Goal: Download file/media

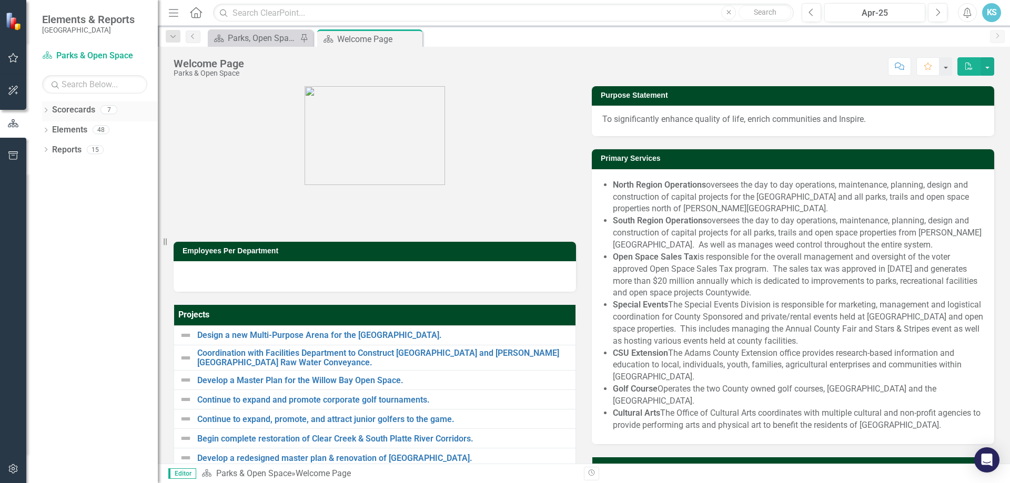
click at [46, 109] on icon "Dropdown" at bounding box center [45, 111] width 7 height 6
click at [49, 189] on icon "Dropdown" at bounding box center [51, 189] width 8 height 6
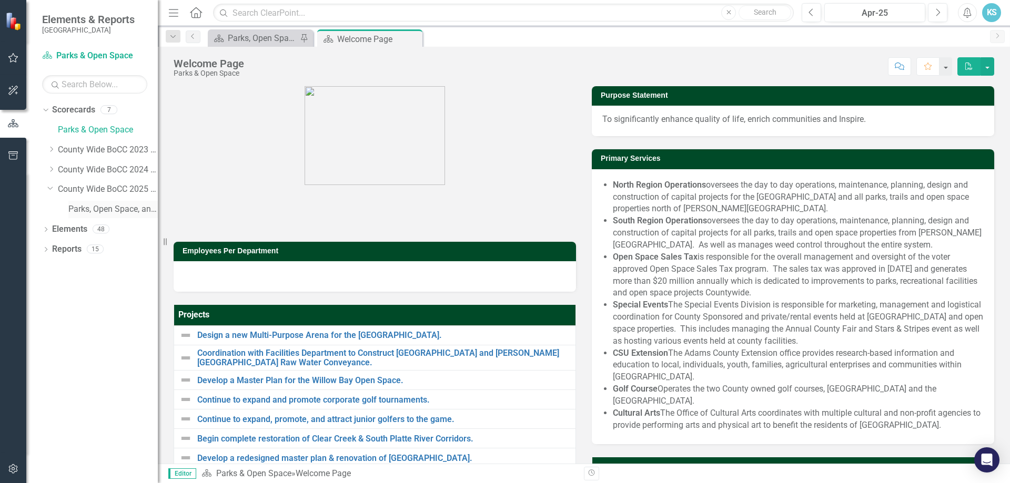
click at [87, 207] on link "Parks, Open Space, and Cultural Arts" at bounding box center [112, 210] width 89 height 12
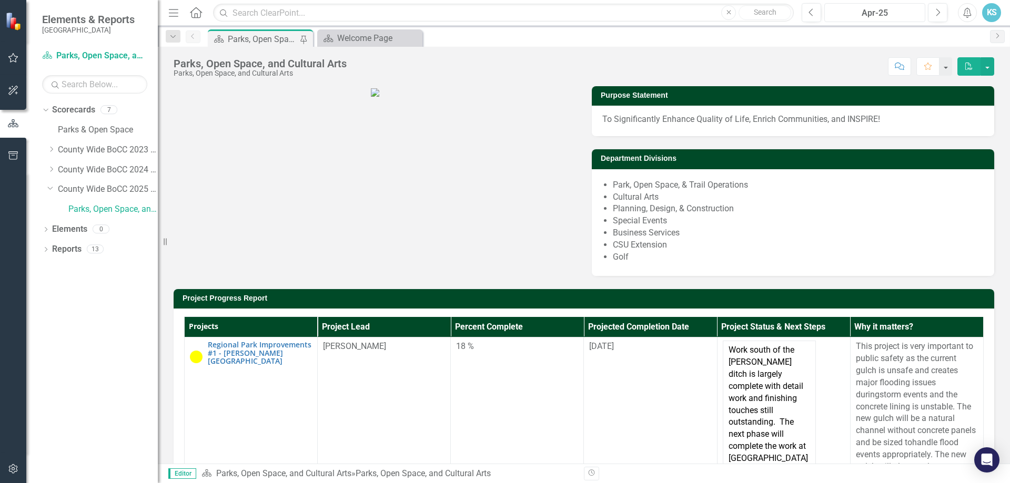
click at [901, 17] on div "Apr-25" at bounding box center [875, 13] width 94 height 13
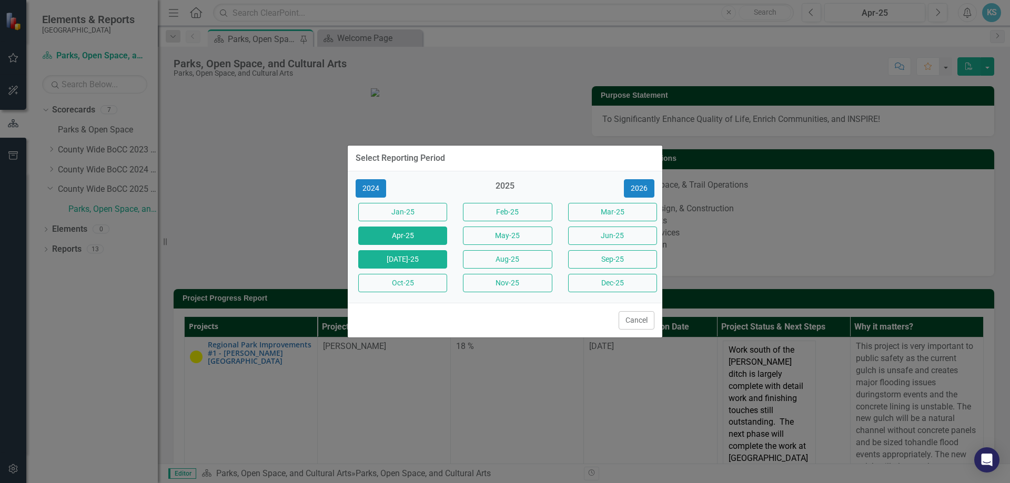
click at [417, 256] on button "[DATE]-25" at bounding box center [402, 259] width 89 height 18
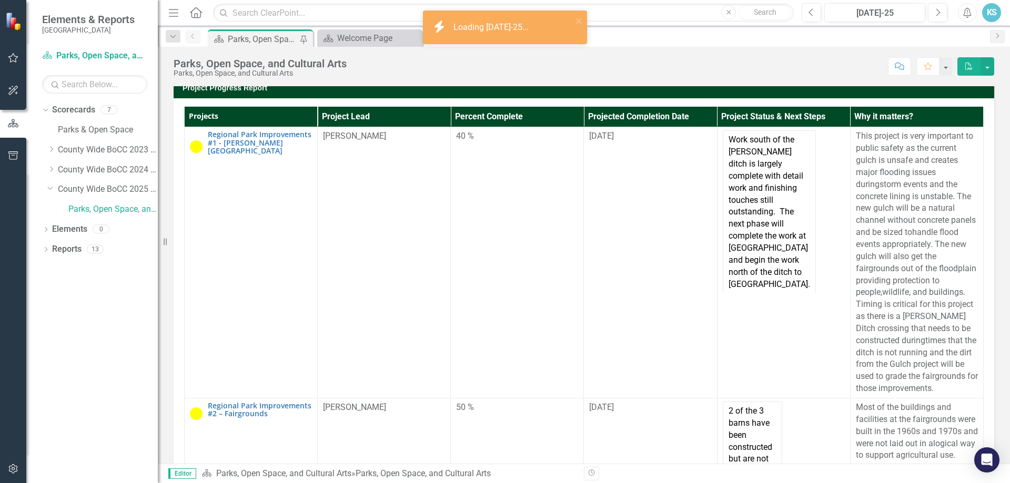
click at [965, 70] on button "PDF" at bounding box center [968, 66] width 23 height 18
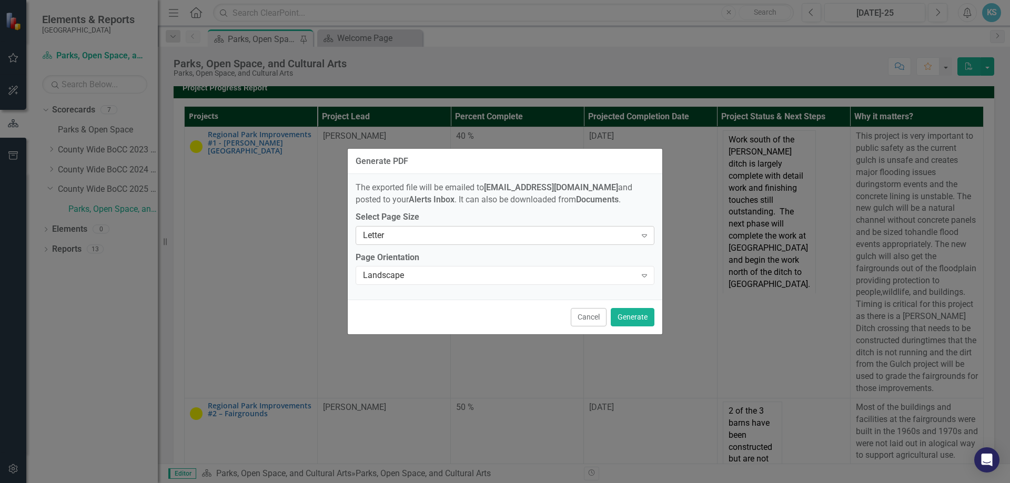
click at [503, 238] on div "Letter" at bounding box center [499, 235] width 273 height 12
click at [479, 274] on div "Landscape" at bounding box center [499, 276] width 273 height 12
click at [621, 319] on button "Generate" at bounding box center [633, 317] width 44 height 18
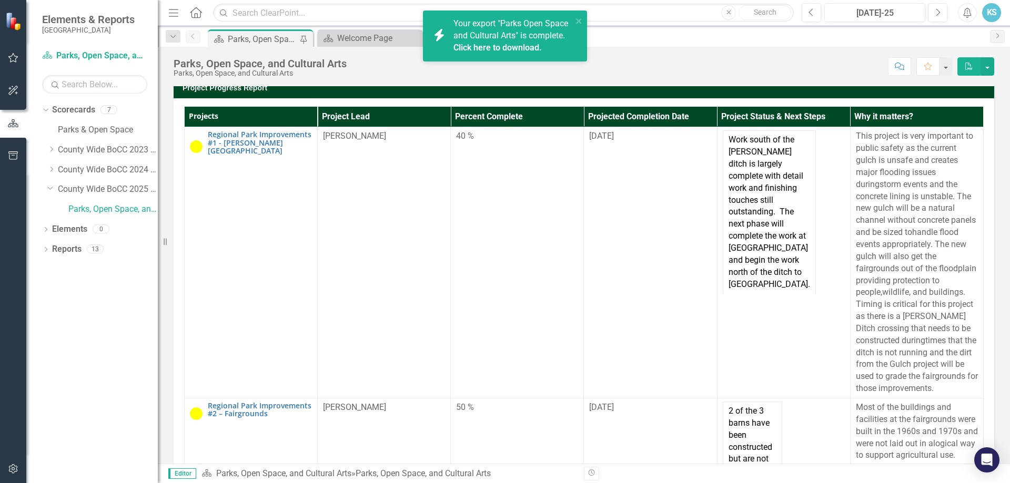
click at [514, 48] on link "Click here to download." at bounding box center [497, 48] width 88 height 10
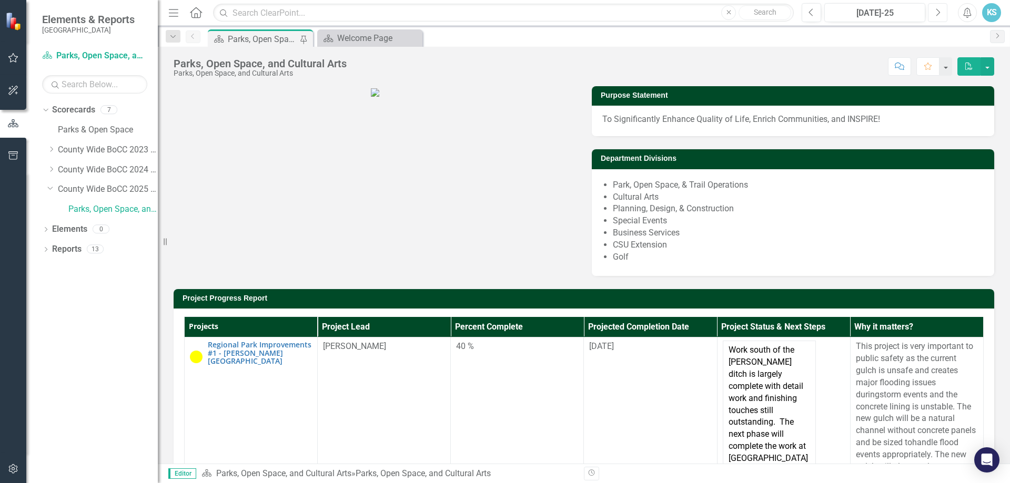
click at [938, 18] on button "Next" at bounding box center [937, 12] width 19 height 19
